Goal: Navigation & Orientation: Find specific page/section

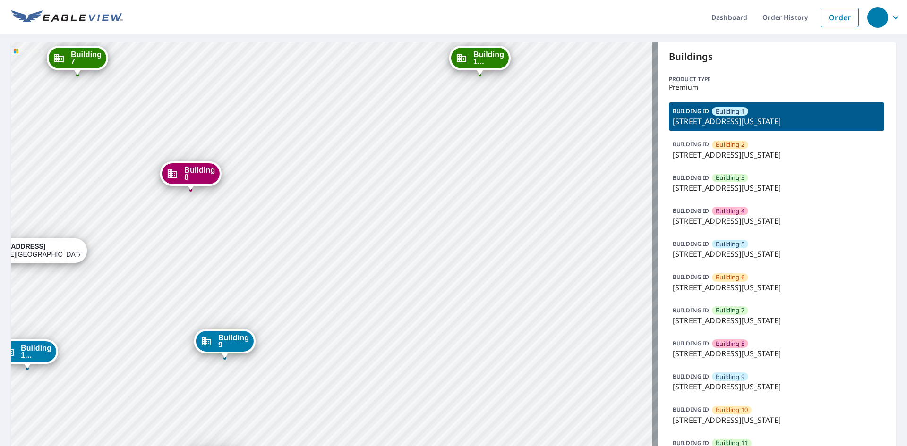
drag, startPoint x: 469, startPoint y: 328, endPoint x: 507, endPoint y: 298, distance: 48.1
click at [507, 298] on div "Building [GEOGRAPHIC_DATA][STREET_ADDRESS][US_STATE] [GEOGRAPHIC_DATA][STREET_A…" at bounding box center [334, 389] width 646 height 694
